Goal: Information Seeking & Learning: Learn about a topic

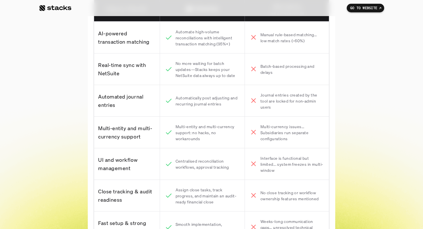
scroll to position [2089, 0]
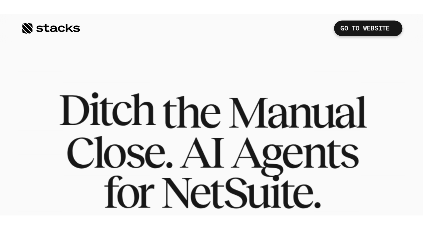
scroll to position [2111, 0]
